Goal: Task Accomplishment & Management: Use online tool/utility

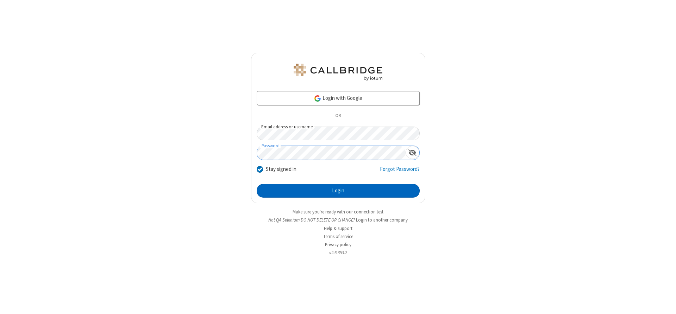
click at [338, 191] on button "Login" at bounding box center [338, 191] width 163 height 14
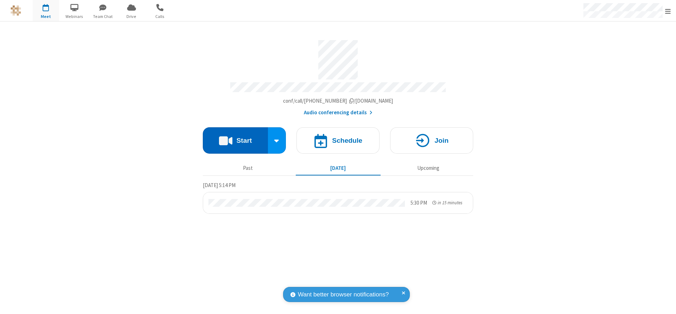
click at [235, 138] on button "Start" at bounding box center [235, 140] width 65 height 26
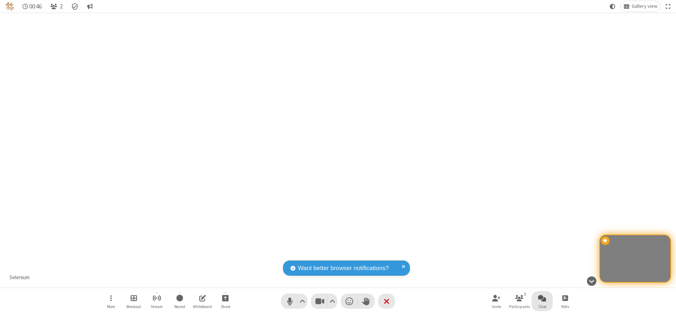
click at [542, 298] on span "Open chat" at bounding box center [542, 298] width 8 height 9
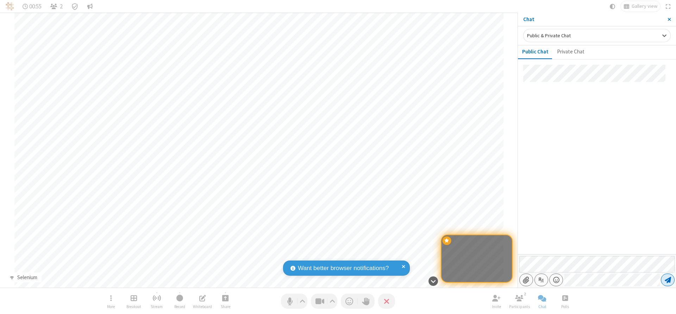
click at [667, 280] on span "Send message" at bounding box center [668, 280] width 6 height 7
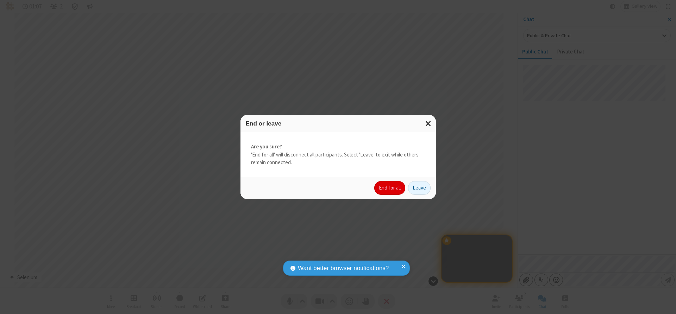
click at [390, 188] on button "End for all" at bounding box center [389, 188] width 31 height 14
